Goal: Information Seeking & Learning: Find specific fact

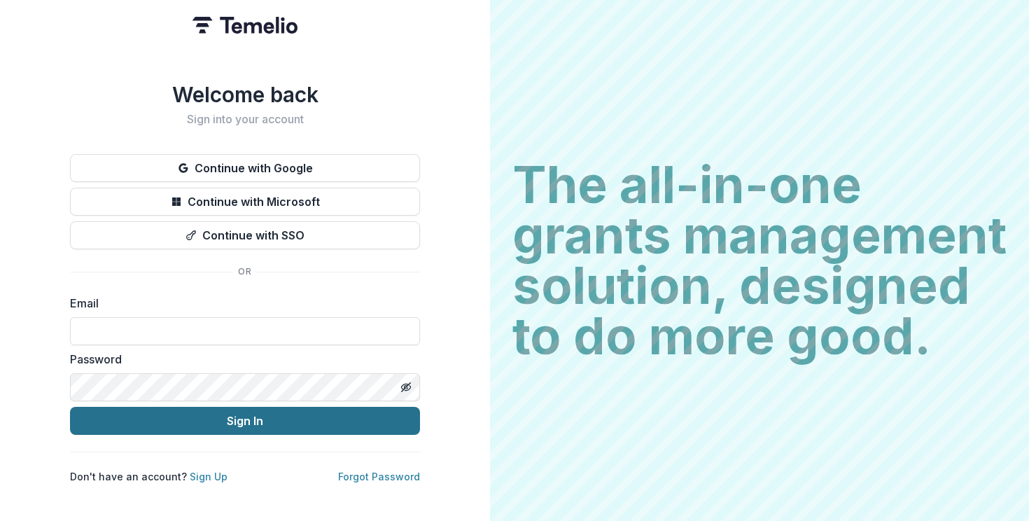
type input "**********"
click at [213, 415] on button "Sign In" at bounding box center [245, 421] width 350 height 28
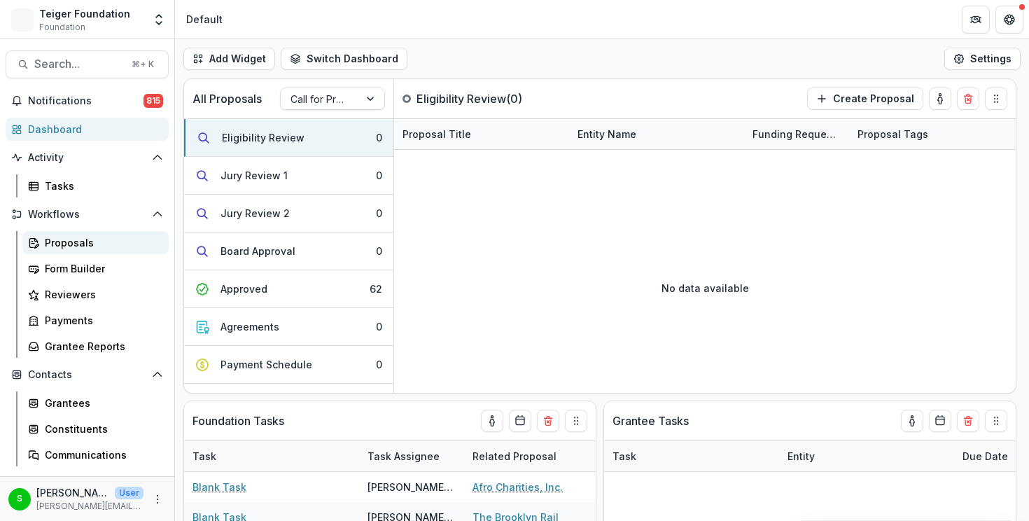
click at [92, 234] on link "Proposals" at bounding box center [95, 242] width 146 height 23
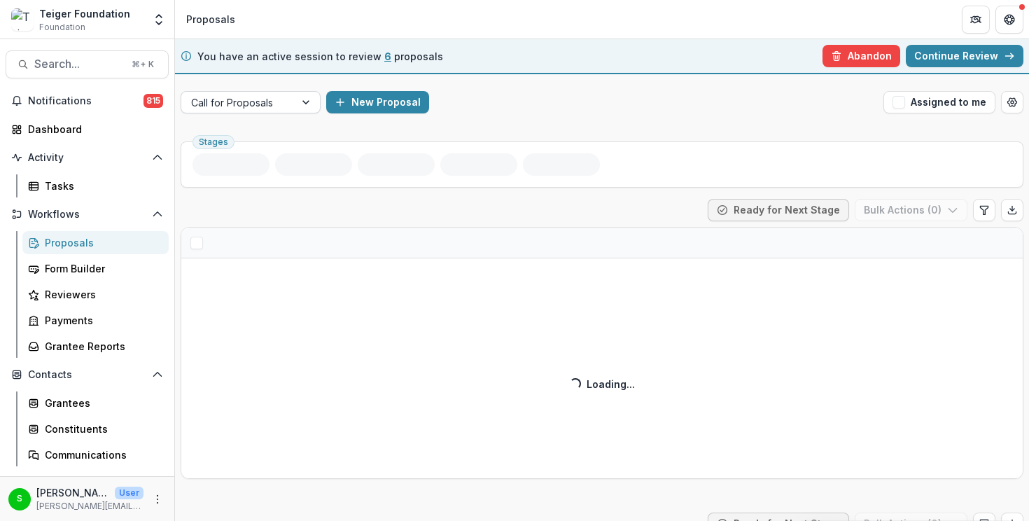
click at [289, 105] on div "Call for Proposals" at bounding box center [237, 102] width 113 height 20
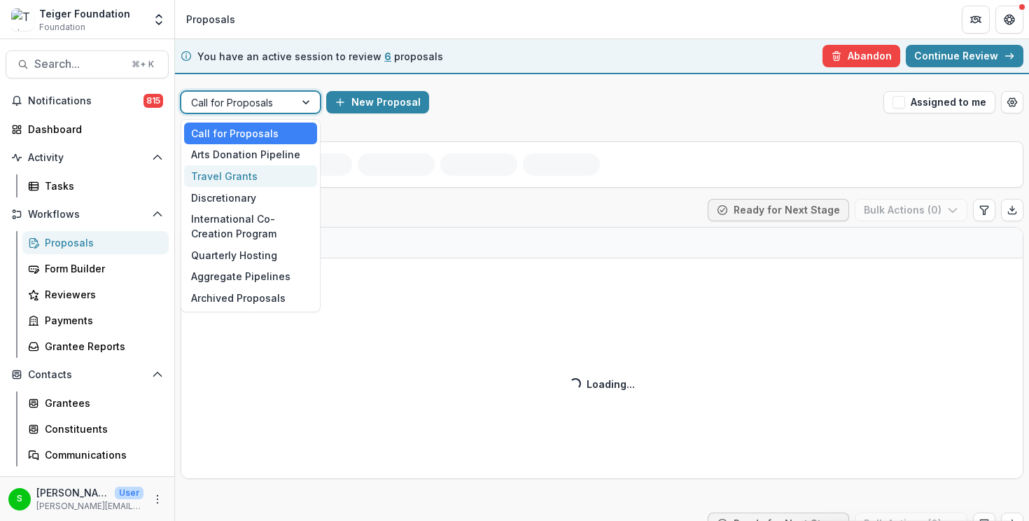
click at [239, 173] on div "Travel Grants" at bounding box center [250, 176] width 133 height 22
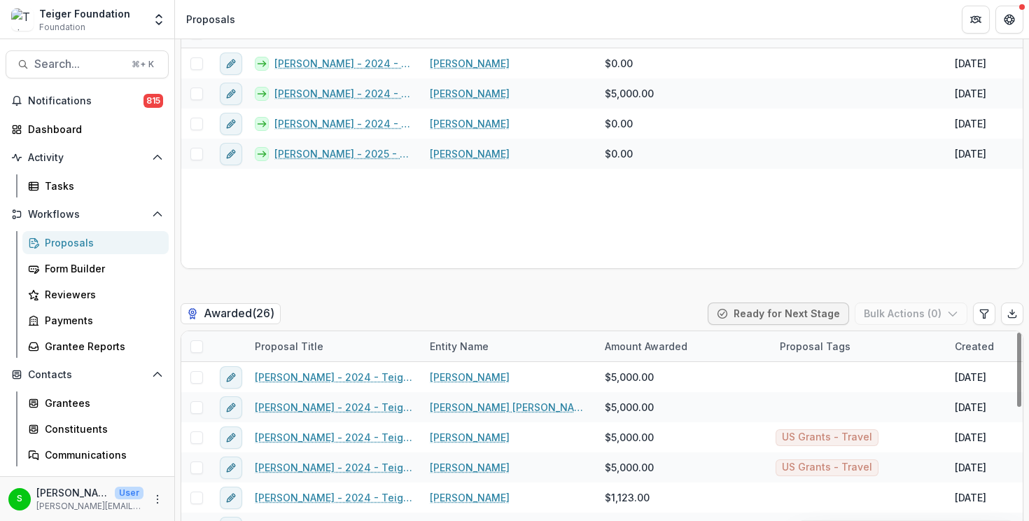
scroll to position [2813, 0]
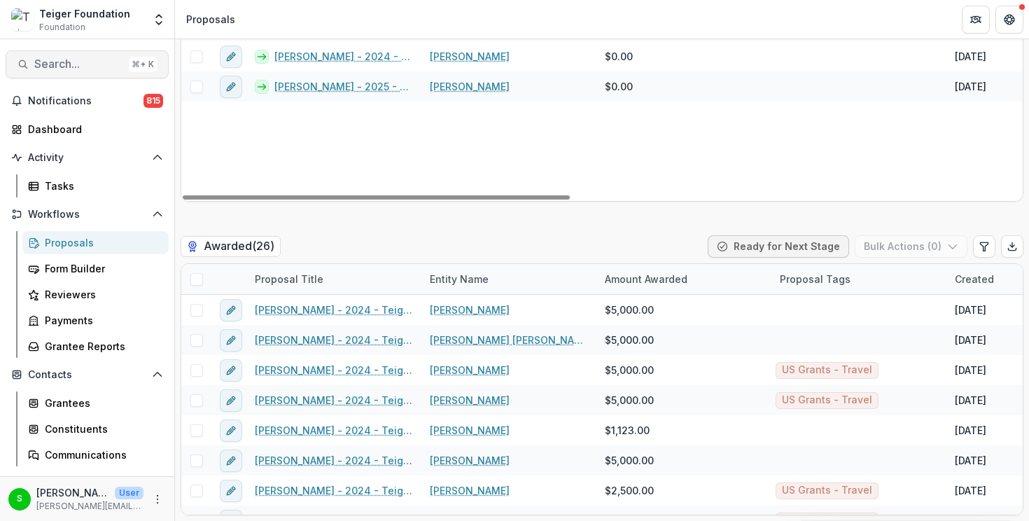
click at [77, 68] on span "Search..." at bounding box center [78, 63] width 89 height 13
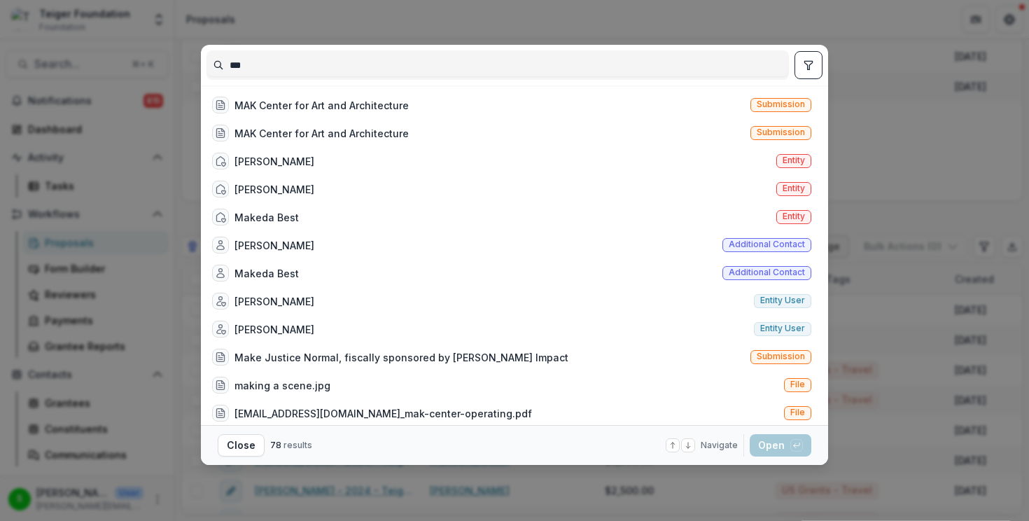
type input "***"
click at [395, 126] on div "MAK Center for Art and Architecture" at bounding box center [321, 133] width 174 height 15
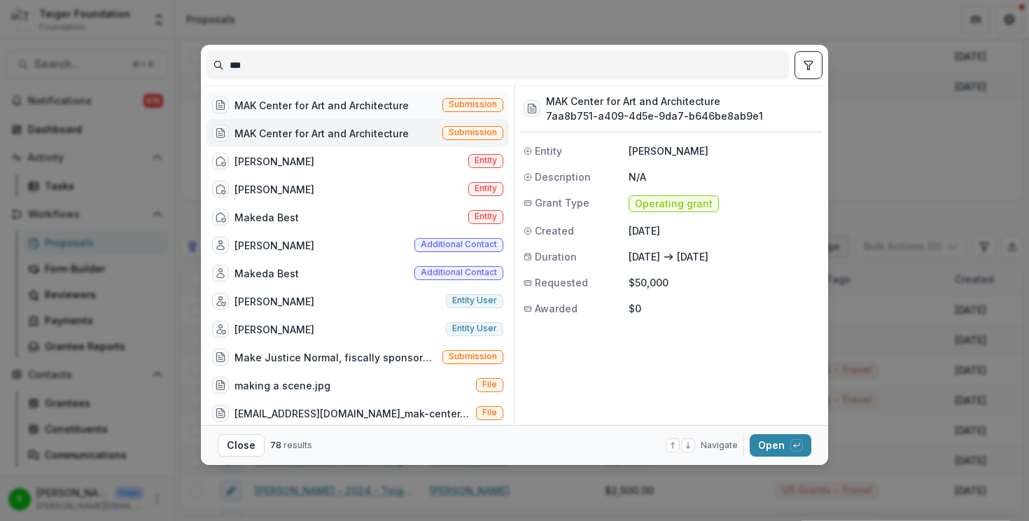
click at [383, 108] on div "MAK Center for Art and Architecture" at bounding box center [321, 105] width 174 height 15
click at [772, 444] on button "Open with enter key" at bounding box center [780, 445] width 62 height 22
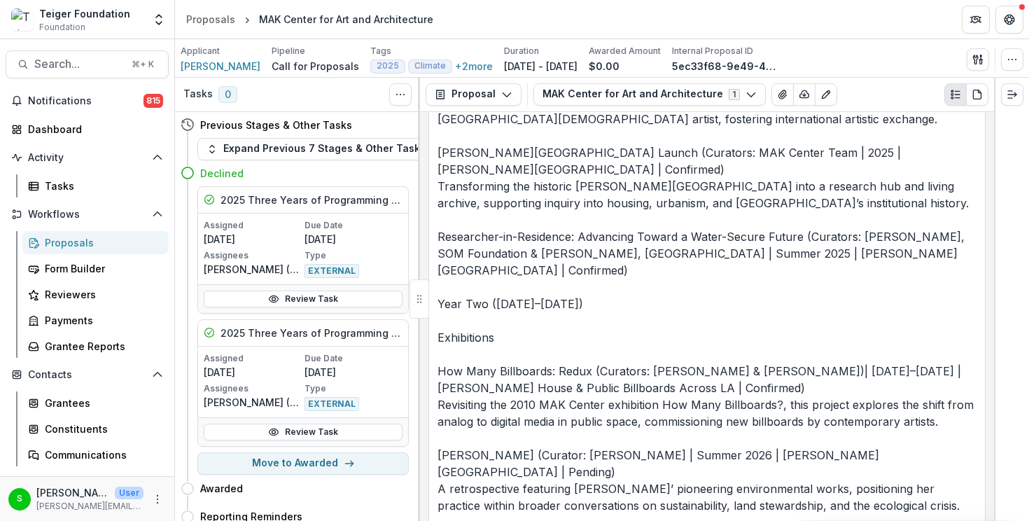
scroll to position [3187, 0]
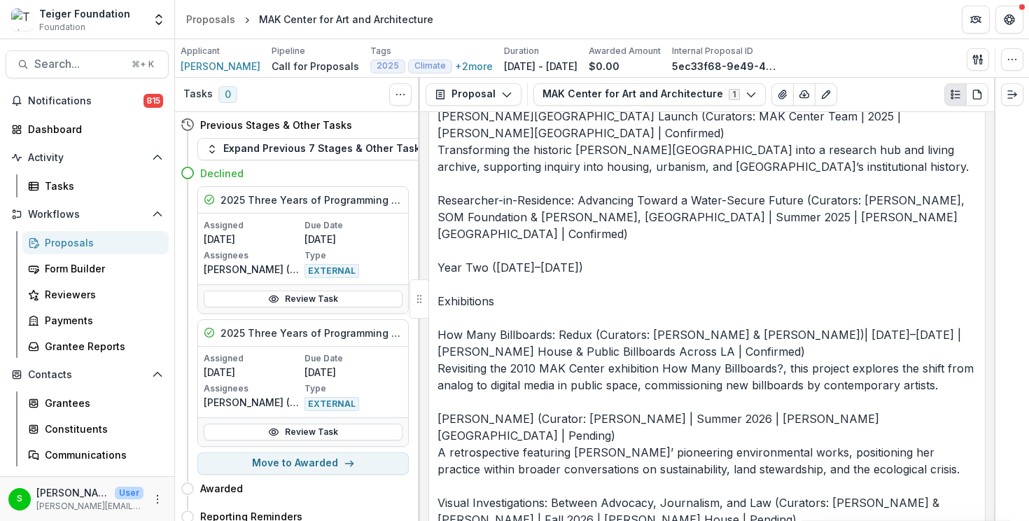
click at [473, 318] on p "Over the next three years, the MAK Center for Art and Architecture will expand …" at bounding box center [706, 469] width 539 height 2502
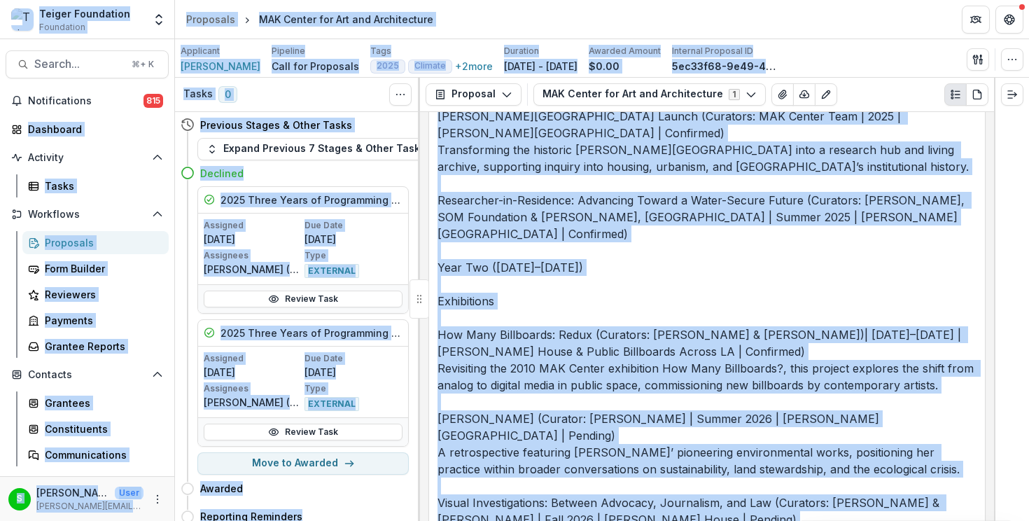
copy body "Loremi Dolorsitam Consectetu Adipiscinge Seddoe Temporinci Utlaboreet Doloremag…"
